Goal: Task Accomplishment & Management: Complete application form

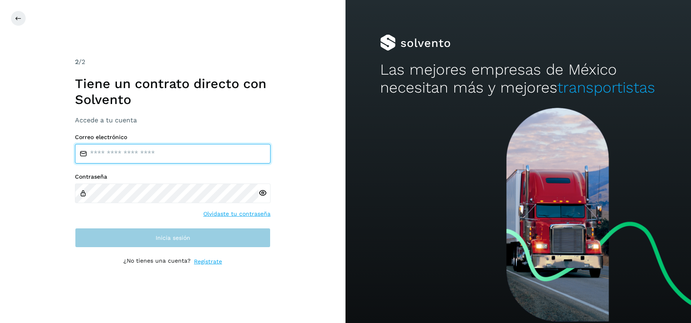
type input "**********"
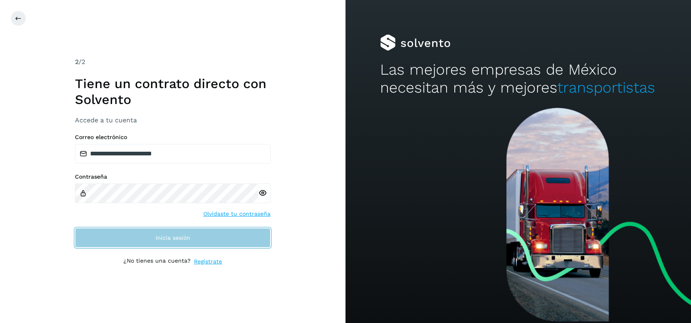
click at [248, 241] on button "Inicia sesión" at bounding box center [173, 238] width 196 height 20
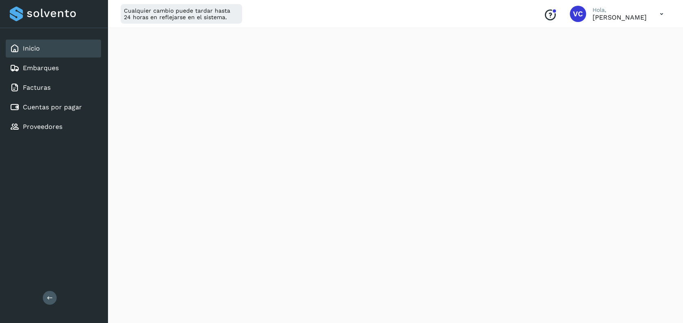
scroll to position [228, 0]
click at [68, 114] on div "Cuentas por pagar" at bounding box center [53, 107] width 95 height 18
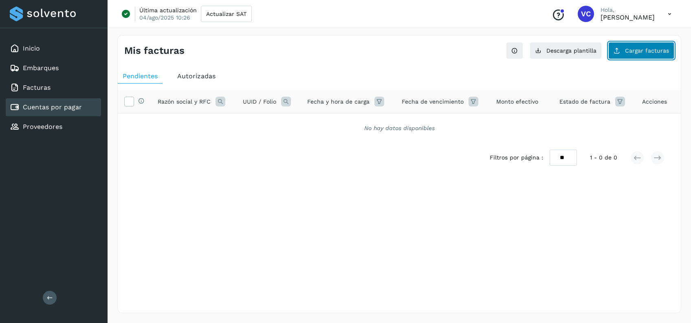
click at [656, 49] on span "Cargar facturas" at bounding box center [647, 51] width 44 height 6
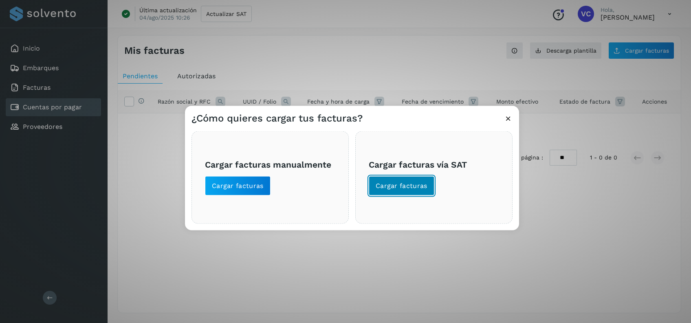
click at [414, 181] on span "Cargar facturas" at bounding box center [402, 185] width 52 height 9
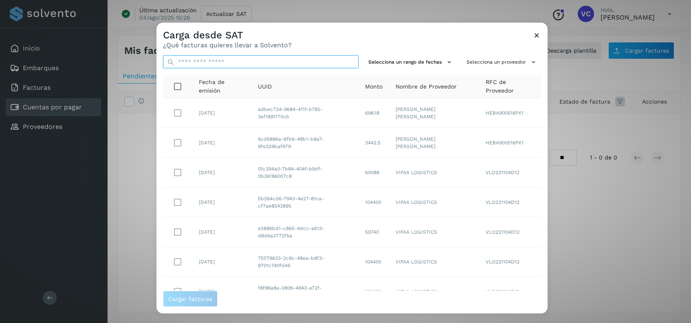
click at [253, 55] on input "text" at bounding box center [261, 61] width 196 height 13
paste input "**********"
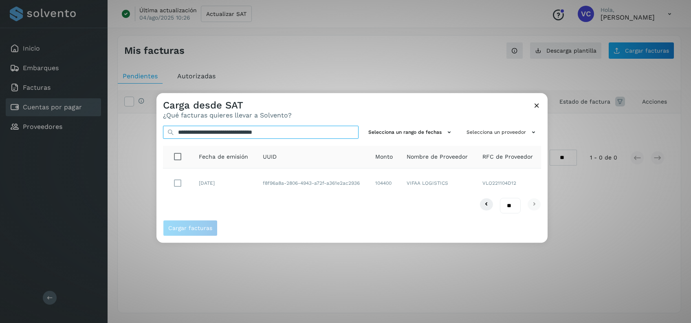
type input "**********"
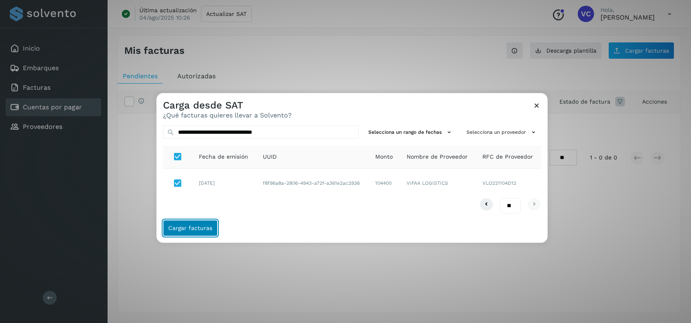
click at [192, 225] on span "Cargar facturas" at bounding box center [190, 228] width 44 height 6
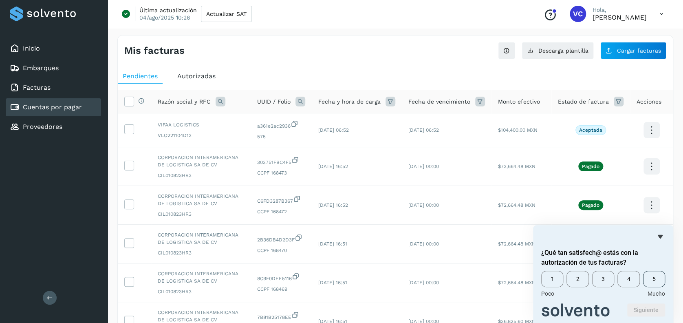
click at [647, 275] on span "5" at bounding box center [654, 279] width 22 height 16
click at [643, 308] on button "Siguiente" at bounding box center [646, 309] width 38 height 13
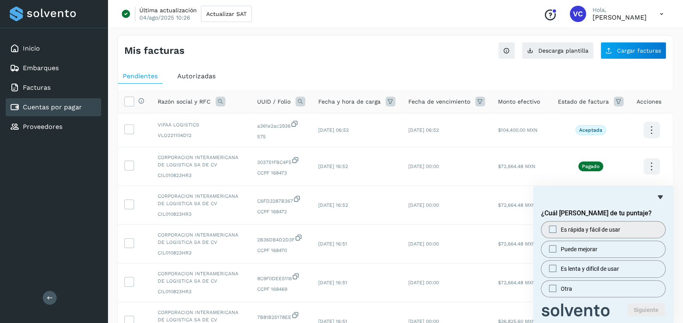
click at [625, 233] on label "Es rápida y fácil de usar" at bounding box center [603, 229] width 124 height 16
click at [649, 303] on button "Siguiente" at bounding box center [646, 309] width 38 height 13
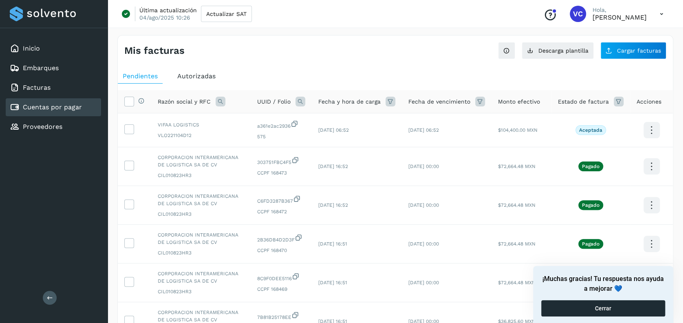
click at [645, 304] on button "Cerrar" at bounding box center [603, 308] width 124 height 16
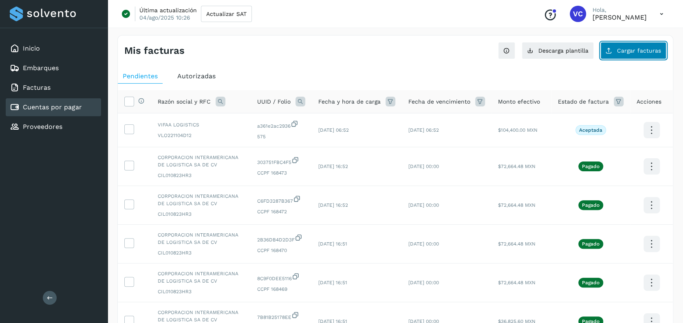
click at [642, 50] on span "Cargar facturas" at bounding box center [639, 51] width 44 height 6
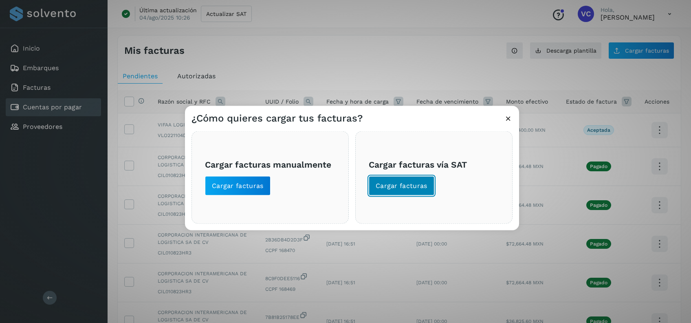
click at [396, 193] on button "Cargar facturas" at bounding box center [402, 186] width 66 height 20
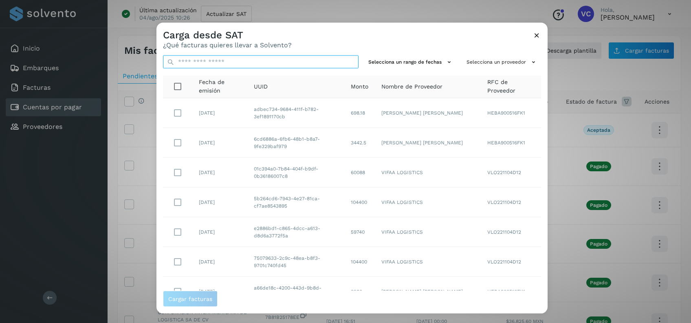
click at [244, 59] on input "text" at bounding box center [261, 61] width 196 height 13
paste input "**********"
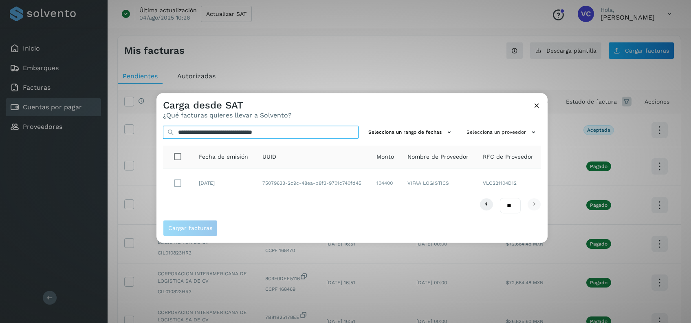
type input "**********"
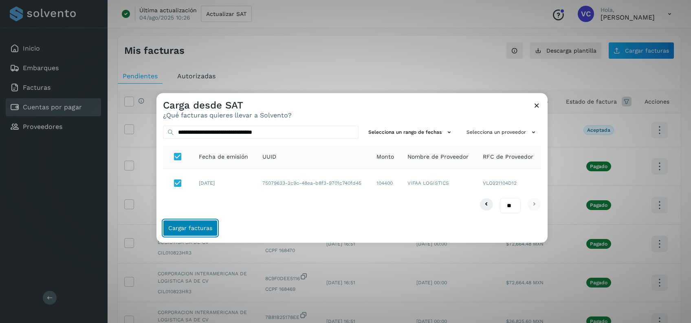
click at [193, 230] on span "Cargar facturas" at bounding box center [190, 228] width 44 height 6
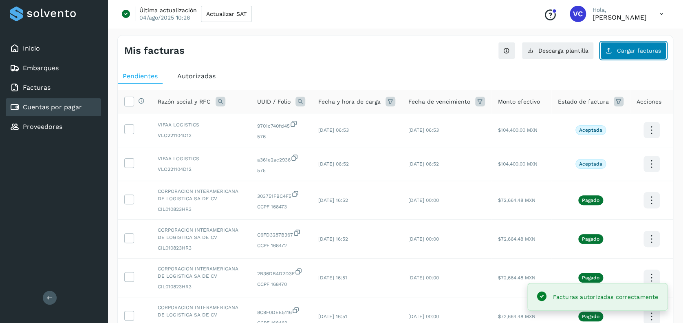
click at [623, 46] on button "Cargar facturas" at bounding box center [633, 50] width 66 height 17
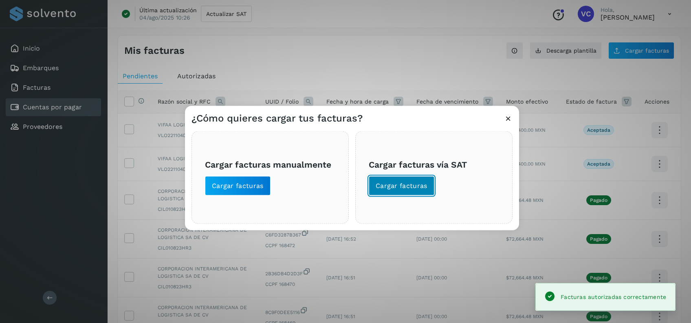
click at [404, 189] on span "Cargar facturas" at bounding box center [402, 185] width 52 height 9
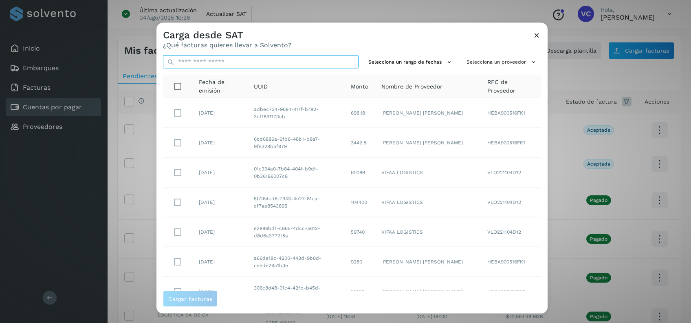
click at [293, 59] on input "text" at bounding box center [261, 61] width 196 height 13
paste input "**********"
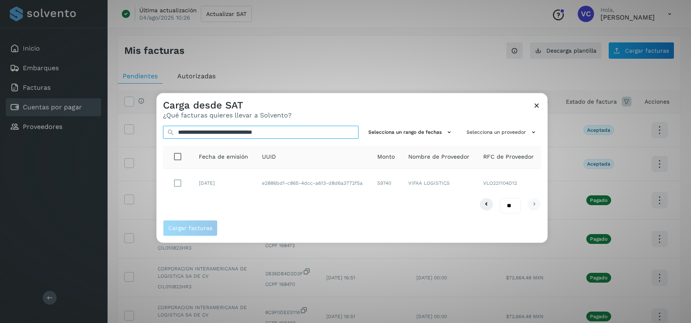
type input "**********"
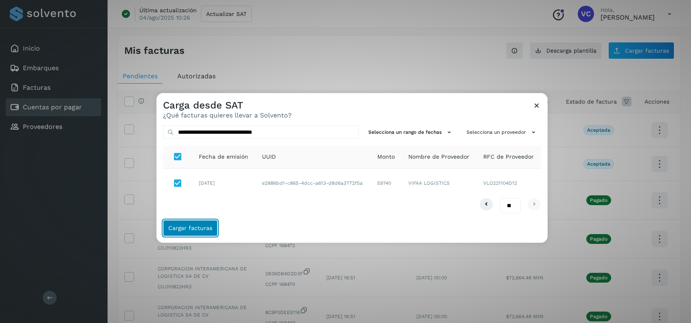
click at [173, 230] on span "Cargar facturas" at bounding box center [190, 228] width 44 height 6
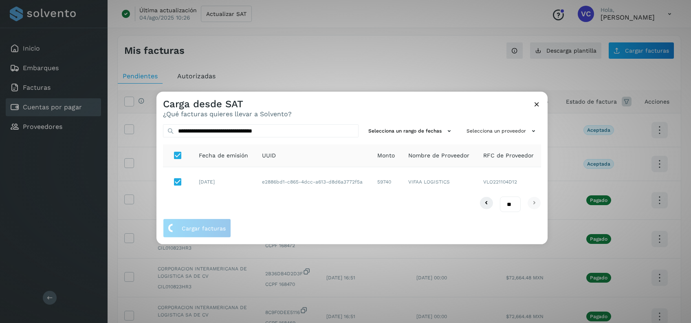
click at [336, 160] on th "UUID" at bounding box center [312, 155] width 115 height 23
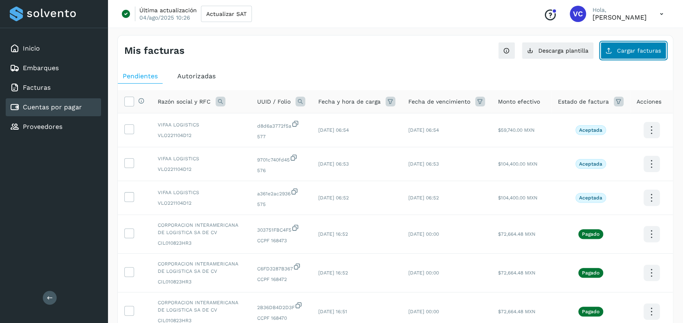
click at [628, 48] on span "Cargar facturas" at bounding box center [639, 51] width 44 height 6
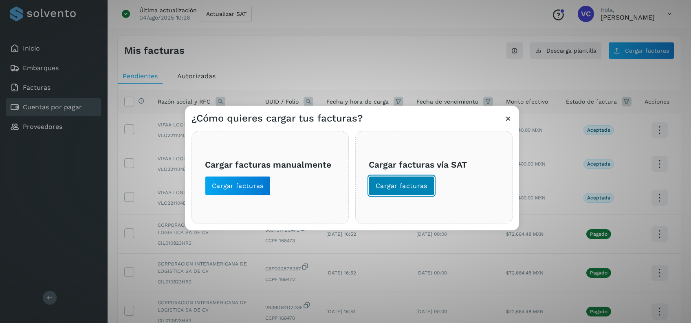
click at [396, 180] on button "Cargar facturas" at bounding box center [402, 186] width 66 height 20
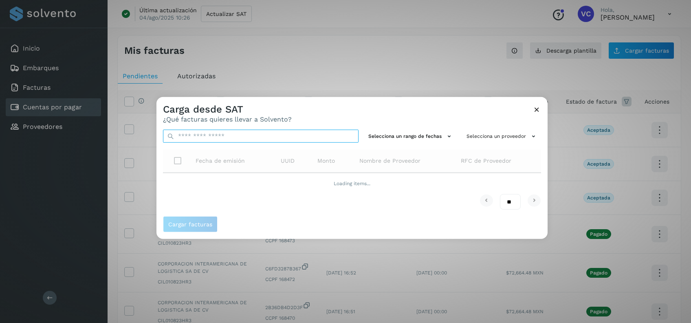
click at [319, 136] on input "text" at bounding box center [261, 136] width 196 height 13
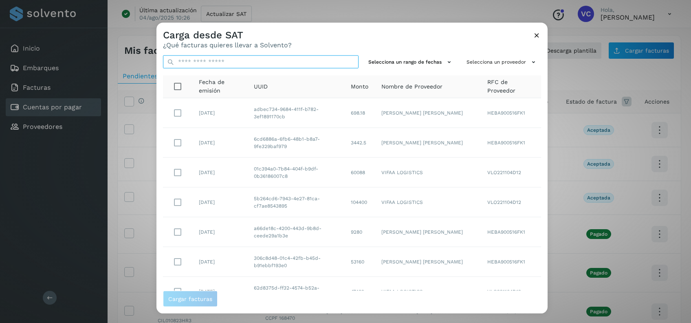
click at [333, 59] on input "text" at bounding box center [261, 61] width 196 height 13
paste input "**********"
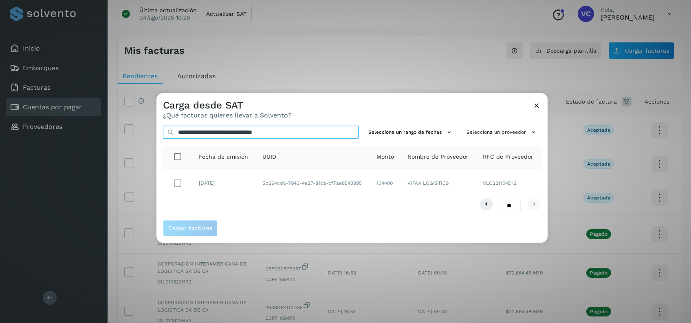
type input "**********"
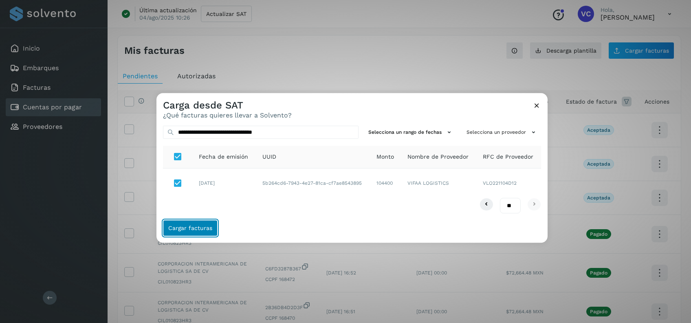
click at [191, 229] on span "Cargar facturas" at bounding box center [190, 228] width 44 height 6
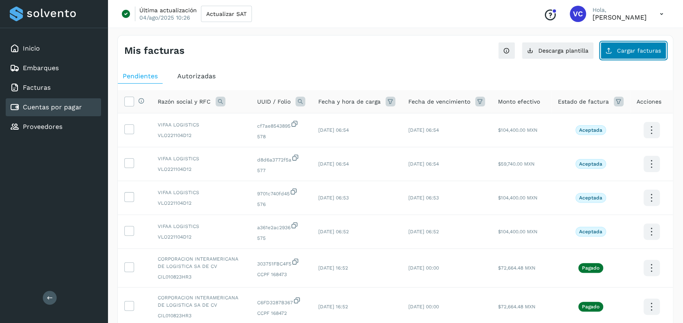
click at [616, 47] on button "Cargar facturas" at bounding box center [633, 50] width 66 height 17
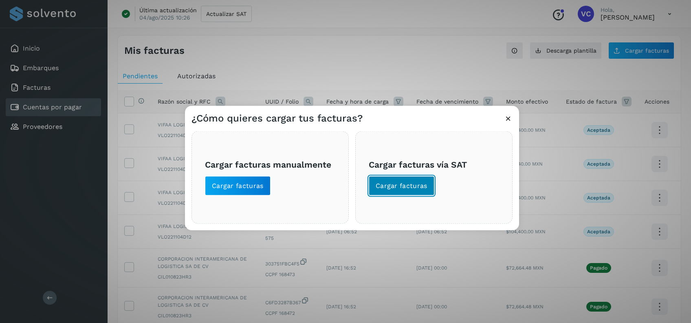
click at [416, 180] on button "Cargar facturas" at bounding box center [402, 186] width 66 height 20
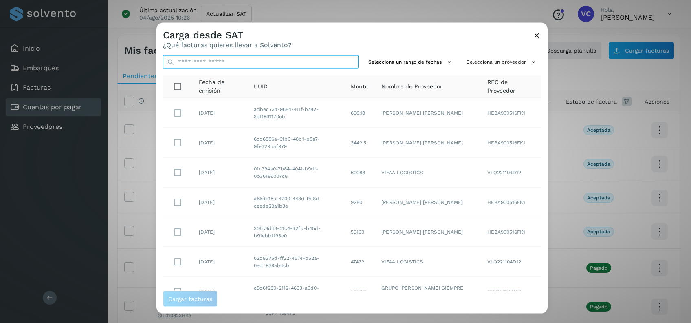
click at [290, 65] on input "text" at bounding box center [261, 61] width 196 height 13
paste input "**********"
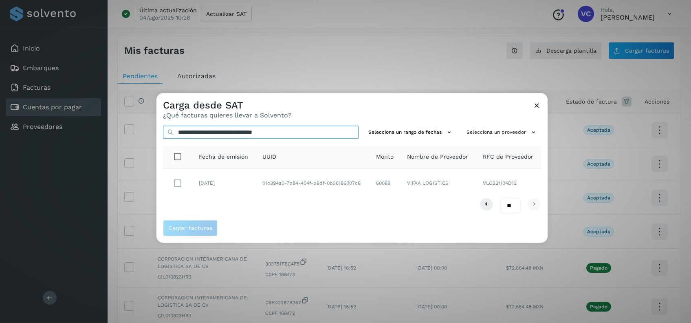
type input "**********"
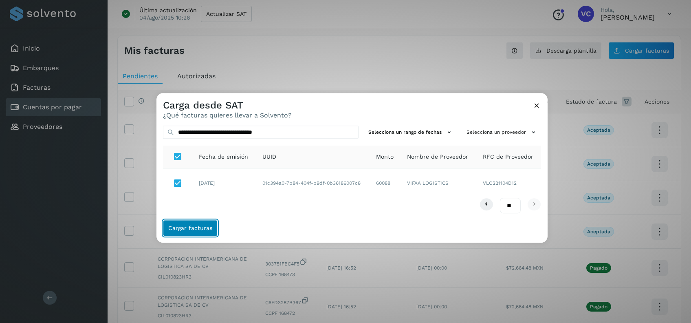
click at [187, 229] on span "Cargar facturas" at bounding box center [190, 228] width 44 height 6
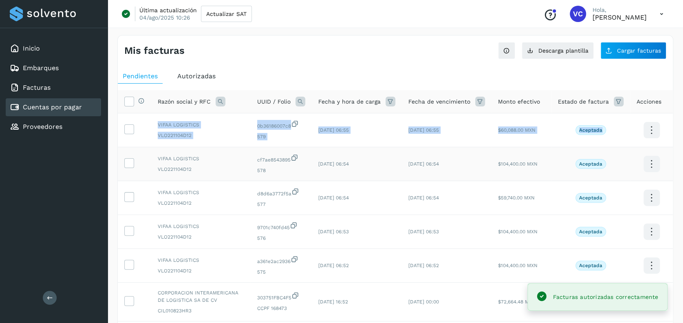
drag, startPoint x: 126, startPoint y: 126, endPoint x: 132, endPoint y: 152, distance: 26.8
click at [132, 152] on tbody "VIFAA LOGISTICS VLO221104D12 0b36186007c8 579 [DATE] 06:55 [DATE] 06:55 $60,088…" at bounding box center [395, 294] width 555 height 363
click at [132, 152] on td at bounding box center [134, 164] width 33 height 34
click at [132, 134] on td at bounding box center [134, 130] width 33 height 34
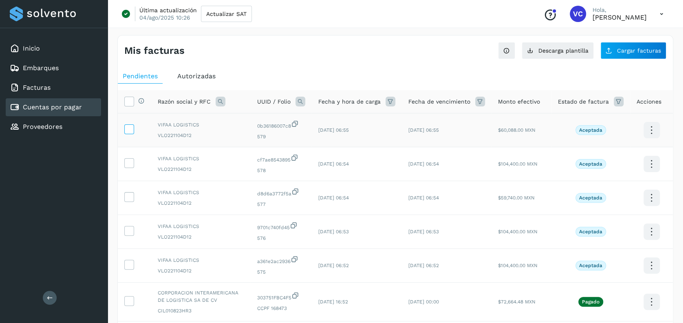
click at [129, 128] on icon at bounding box center [129, 128] width 9 height 9
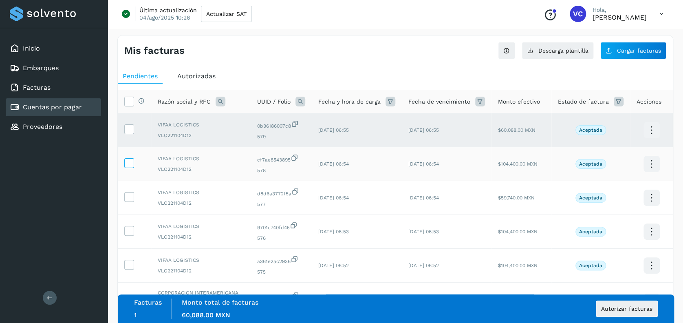
click at [132, 162] on icon at bounding box center [129, 162] width 9 height 9
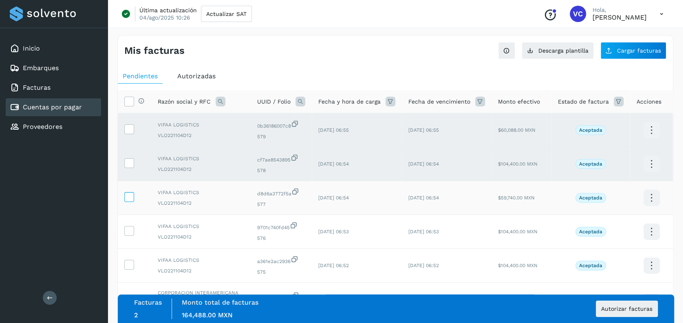
click at [131, 194] on icon at bounding box center [129, 196] width 9 height 9
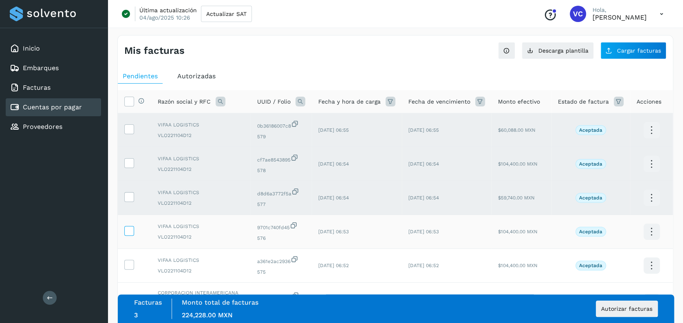
click at [127, 231] on icon at bounding box center [129, 230] width 9 height 9
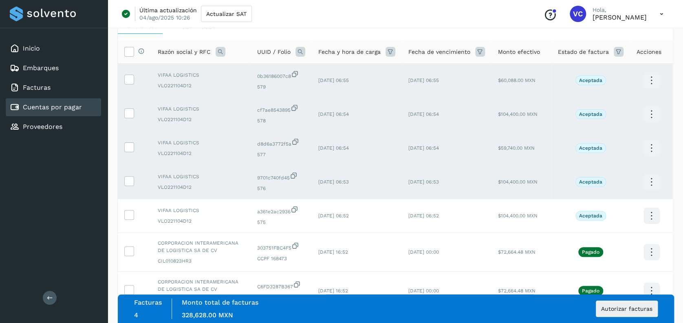
scroll to position [53, 0]
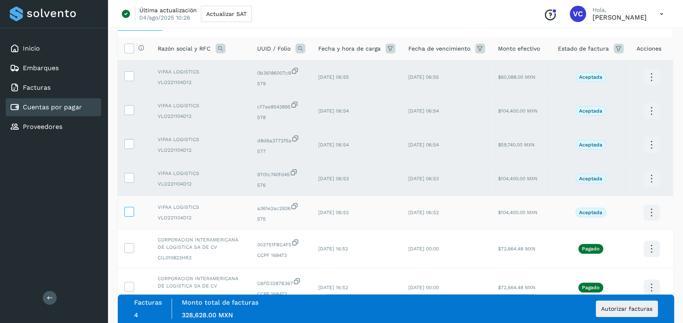
click at [130, 215] on icon at bounding box center [129, 211] width 9 height 9
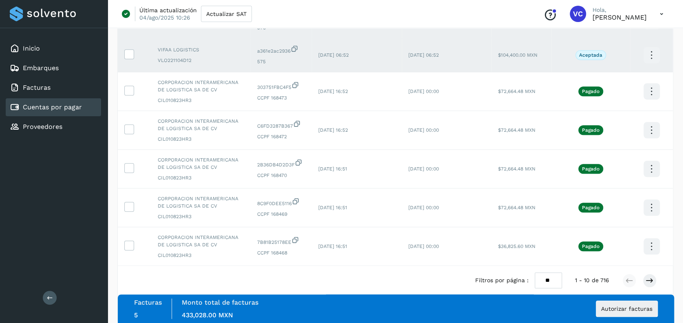
scroll to position [222, 0]
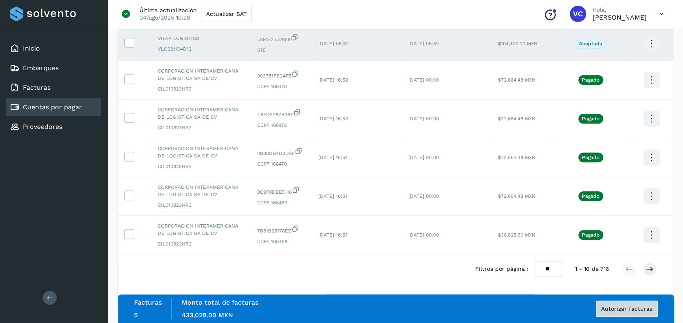
click at [640, 313] on button "Autorizar facturas" at bounding box center [627, 308] width 62 height 16
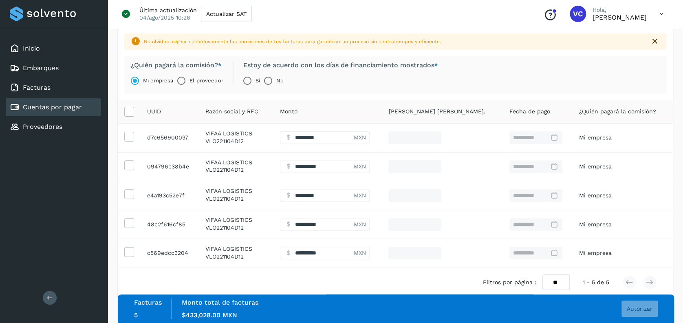
scroll to position [47, 0]
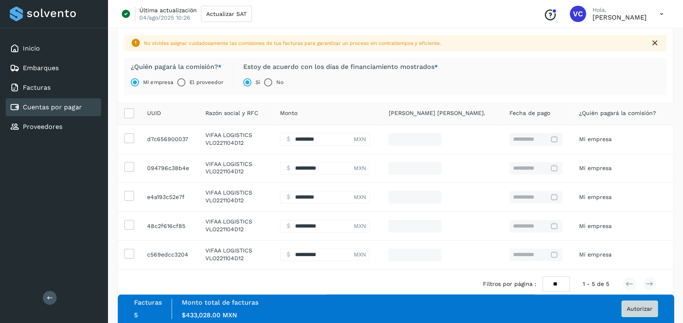
click at [638, 313] on button "Autorizar" at bounding box center [639, 308] width 36 height 16
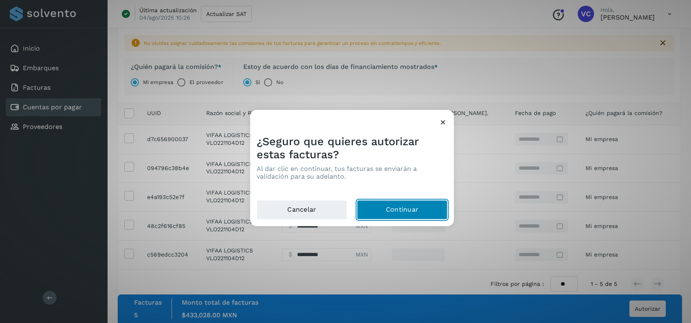
click at [411, 208] on button "Continuar" at bounding box center [402, 210] width 90 height 20
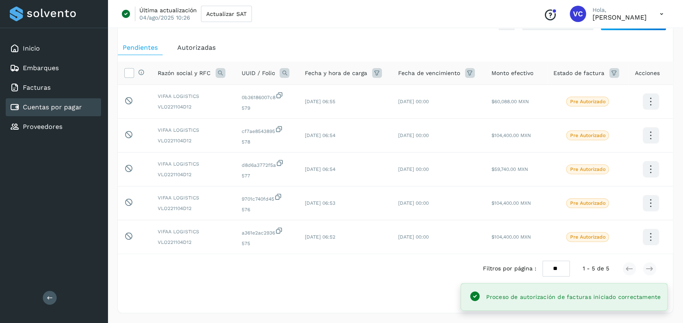
scroll to position [29, 0]
